Goal: Navigation & Orientation: Find specific page/section

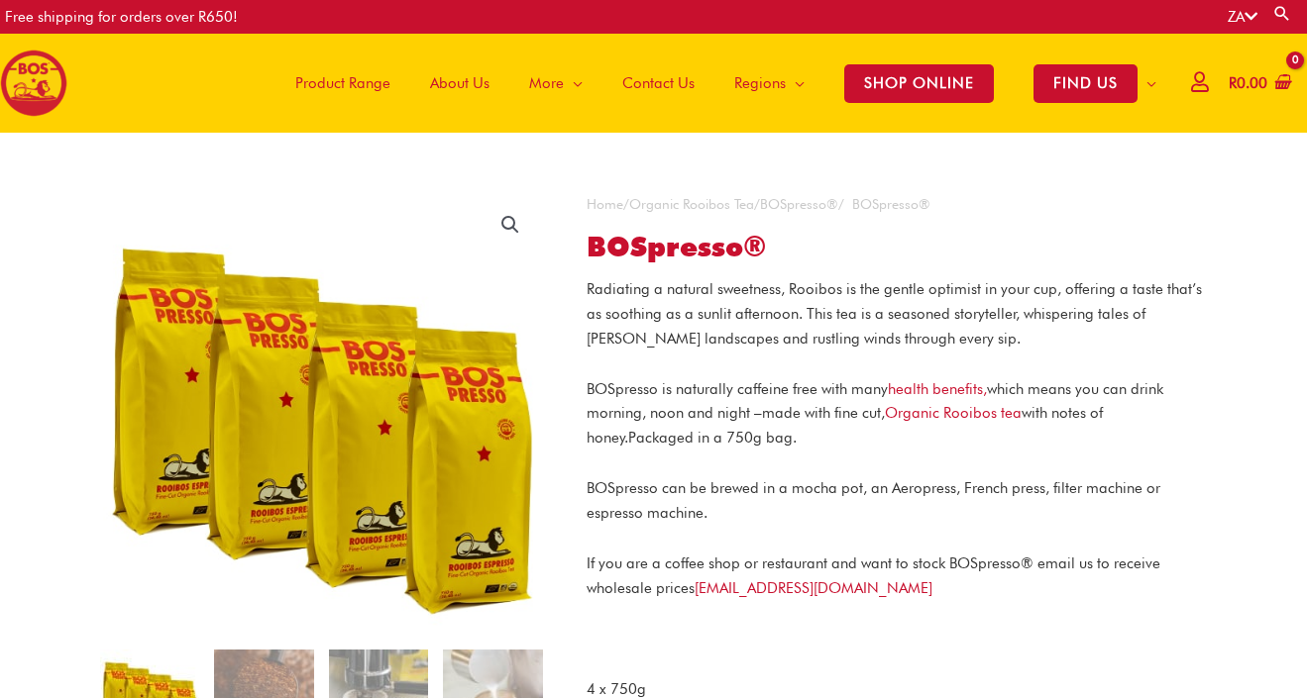
click at [369, 82] on span "Product Range" at bounding box center [342, 82] width 95 height 59
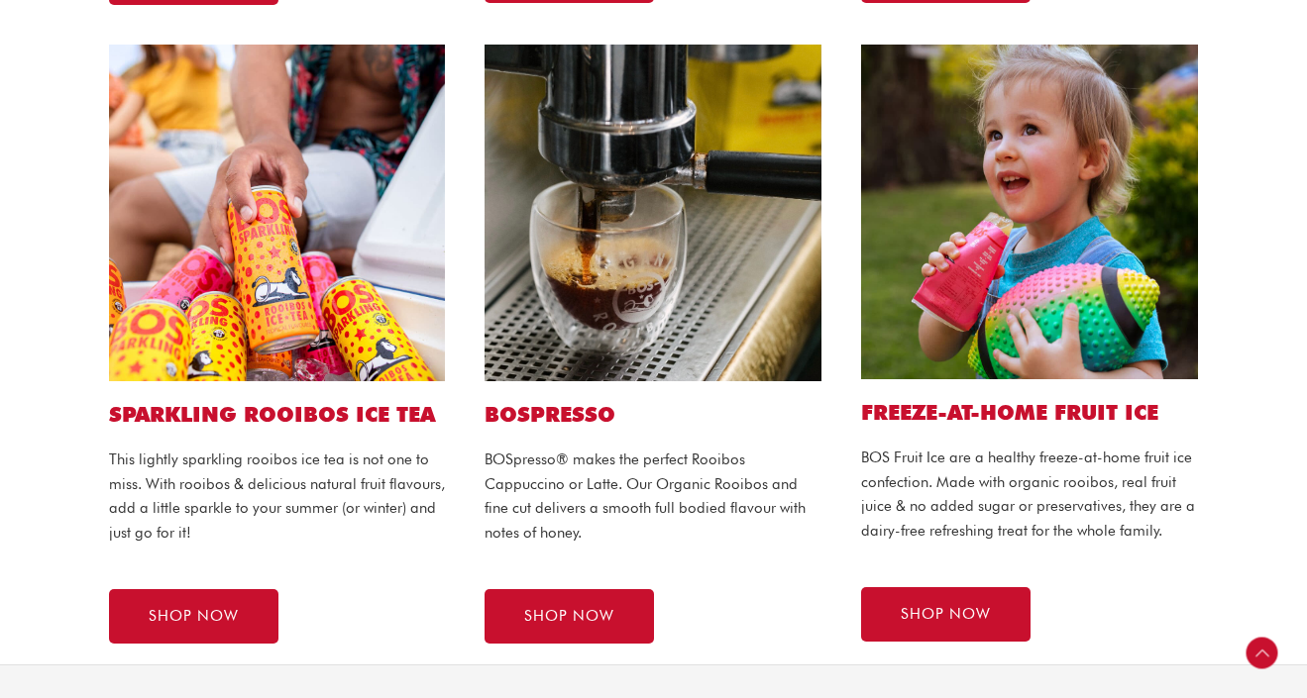
scroll to position [1105, 0]
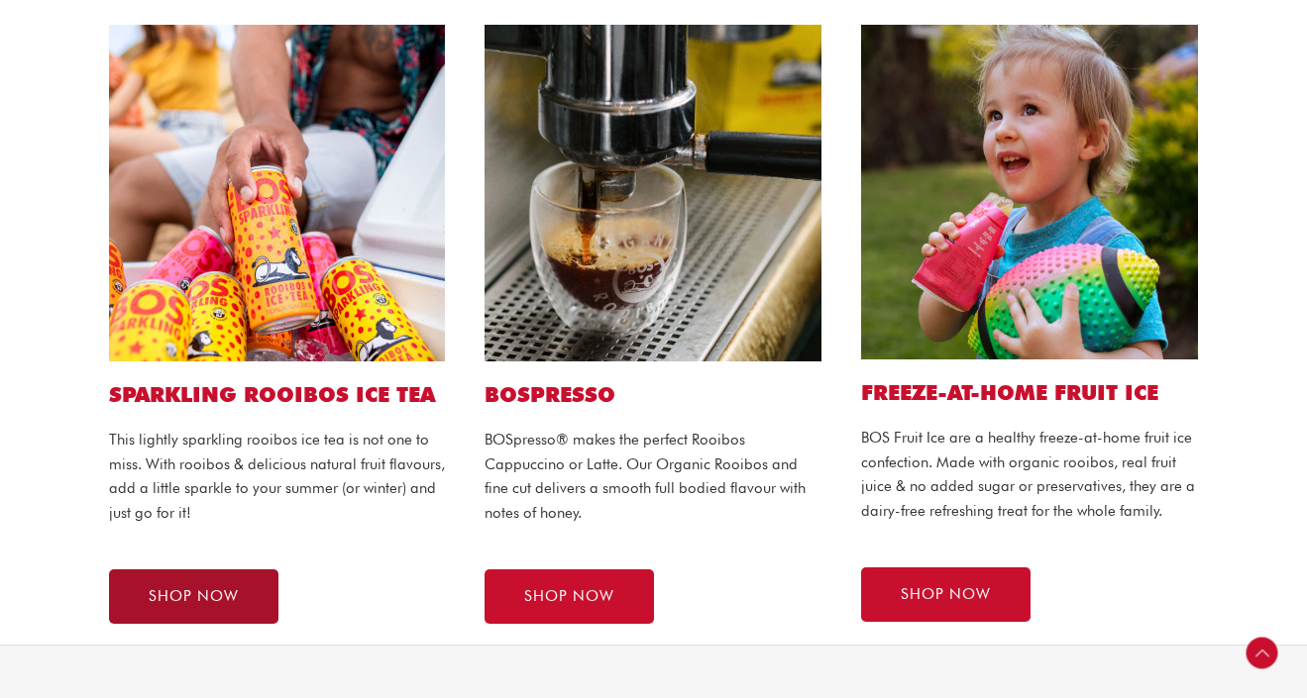
click at [178, 599] on span "SHOP NOW" at bounding box center [194, 596] width 90 height 15
